Goal: Find specific page/section: Find specific page/section

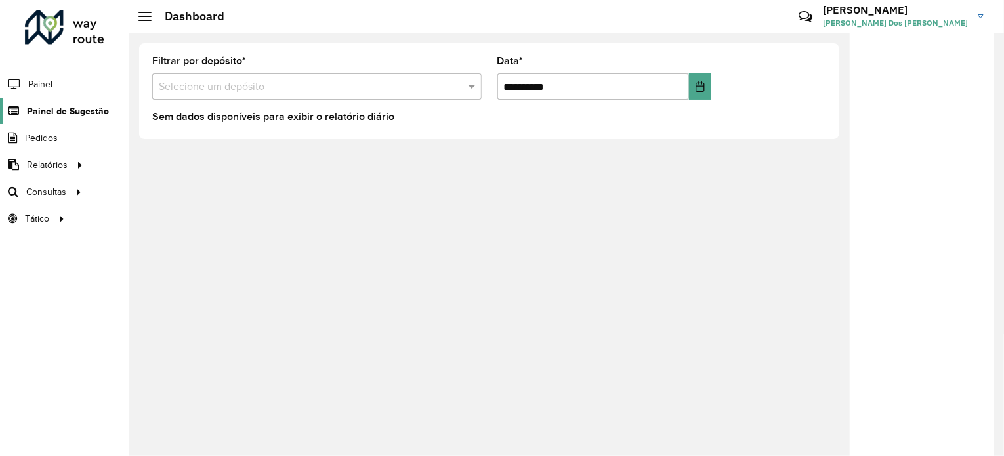
click at [60, 113] on span "Painel de Sugestão" at bounding box center [68, 111] width 82 height 14
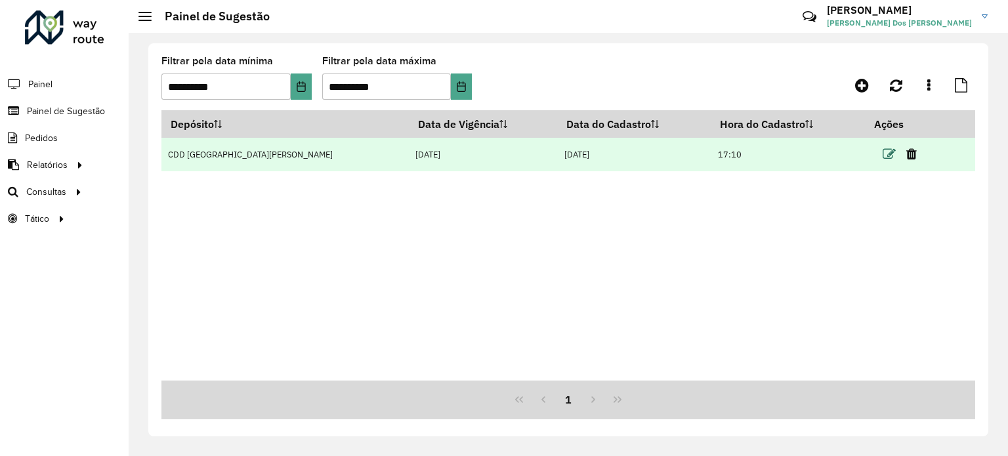
click at [883, 152] on icon at bounding box center [889, 154] width 13 height 13
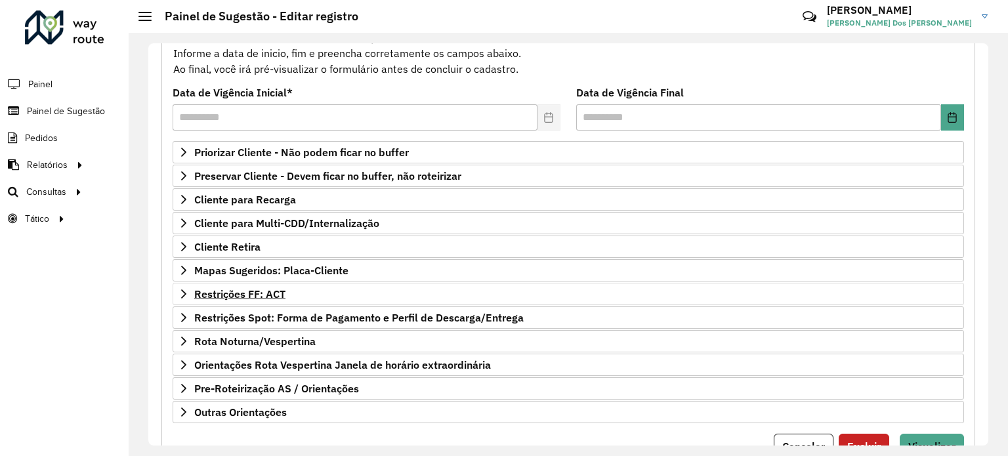
scroll to position [193, 0]
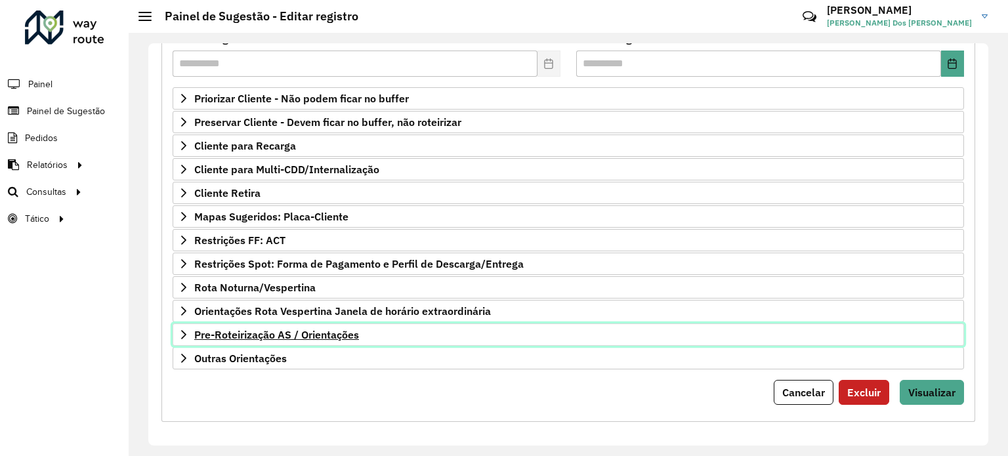
click at [229, 335] on span "Pre-Roteirização AS / Orientações" at bounding box center [276, 335] width 165 height 11
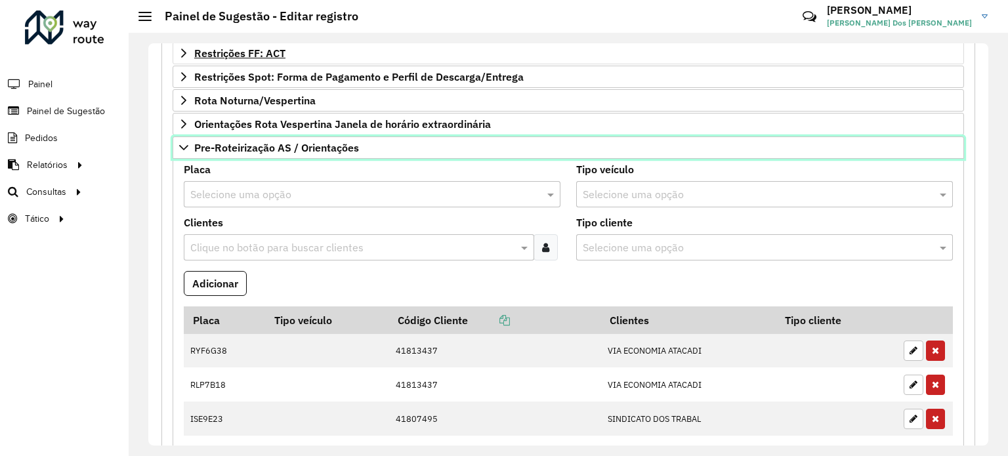
scroll to position [319, 0]
